Goal: Find specific fact: Find specific fact

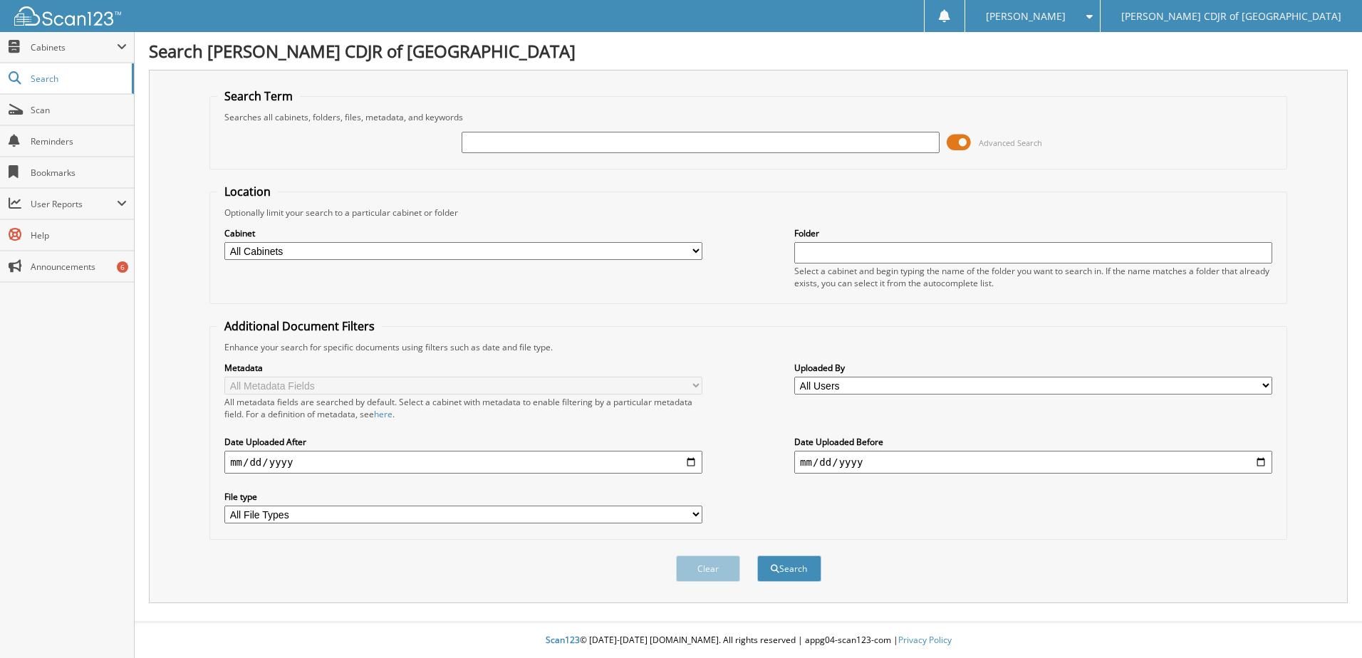
click at [509, 146] on input "text" at bounding box center [700, 142] width 478 height 21
type input "541675"
click at [757, 555] on button "Search" at bounding box center [789, 568] width 64 height 26
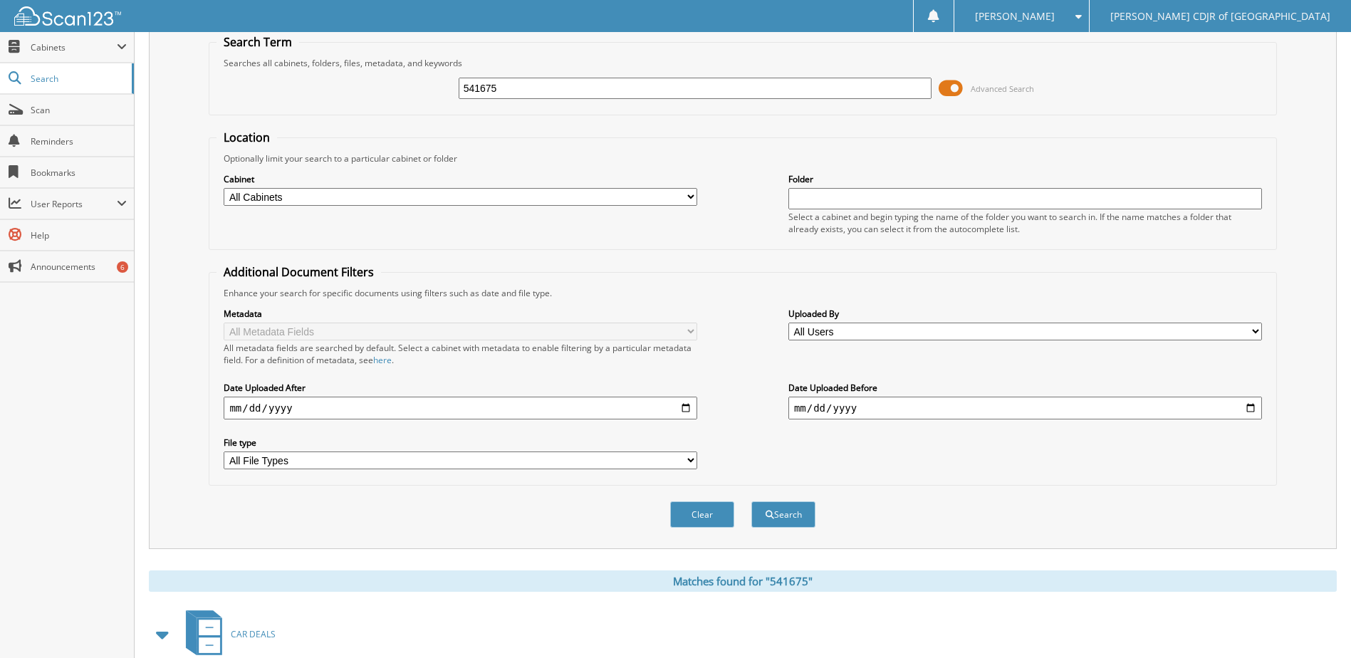
scroll to position [194, 0]
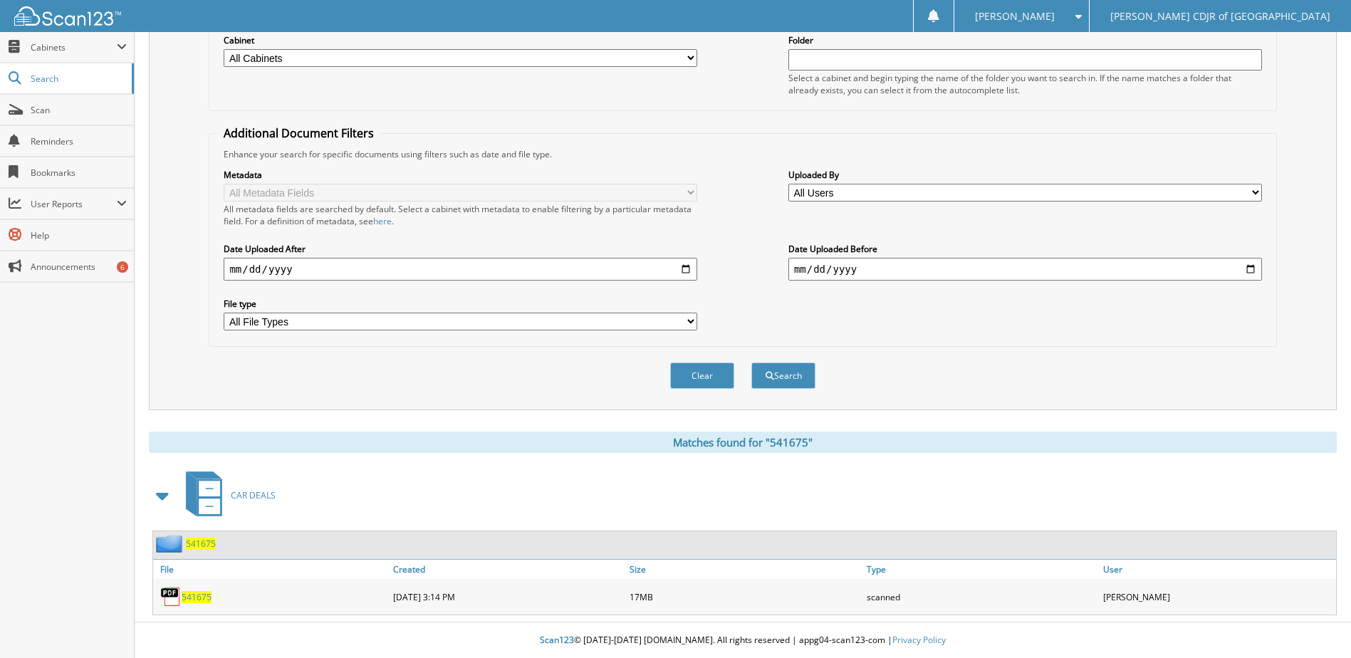
click at [197, 595] on span "541675" at bounding box center [197, 597] width 30 height 12
